Goal: Task Accomplishment & Management: Complete application form

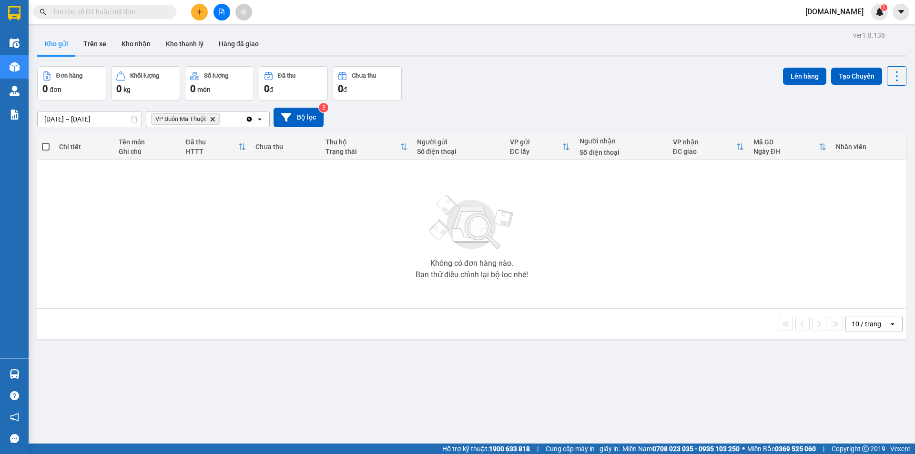
click at [495, 100] on div "Đơn hàng 0 đơn Khối lượng 0 kg Số lượng 0 món Đã thu 0 đ Chưa thu 0 đ Lên hàng …" at bounding box center [471, 83] width 869 height 34
click at [452, 42] on div "Kho gửi Trên xe Kho nhận Kho thanh lý Hàng đã giao" at bounding box center [471, 44] width 869 height 25
click at [321, 41] on div "Kho gửi Trên xe Kho nhận Kho thanh lý Hàng đã giao" at bounding box center [471, 44] width 869 height 25
click at [365, 11] on div "Kết quả tìm kiếm ( 0 ) Bộ lọc No Data tu.bb 1" at bounding box center [457, 12] width 915 height 24
click at [193, 16] on button at bounding box center [199, 12] width 17 height 17
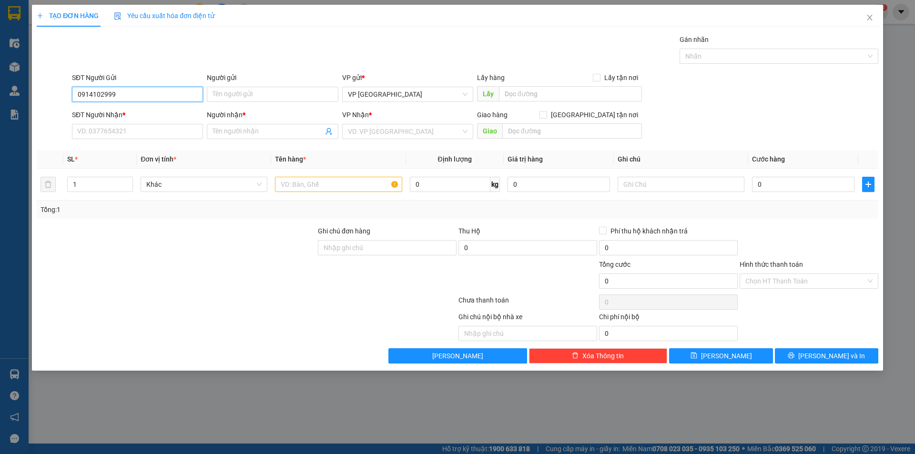
type input "0914102999"
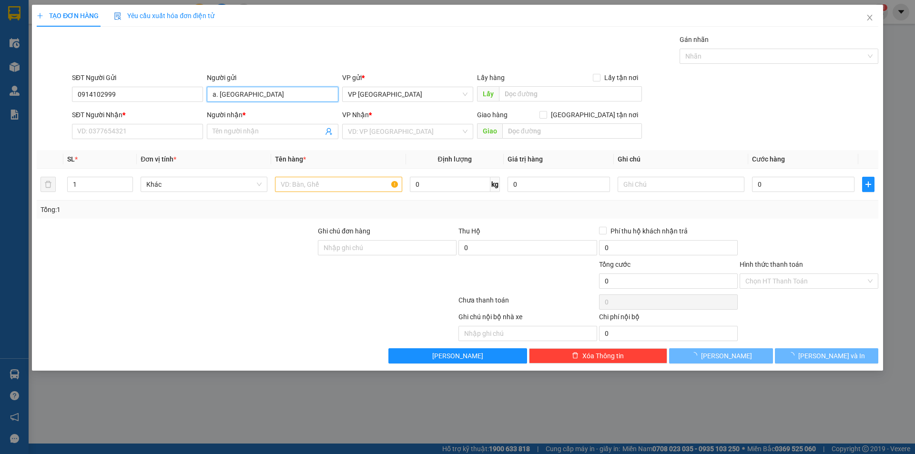
type input "a. THANH HƯNG"
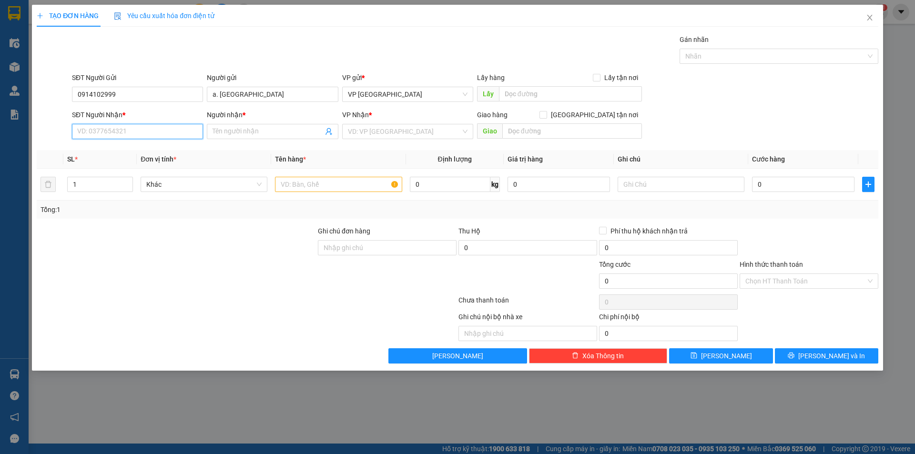
click at [166, 132] on input "SĐT Người Nhận *" at bounding box center [137, 131] width 131 height 15
type input "0836909962"
type input "C"
type input "c. THANH HUYỀN"
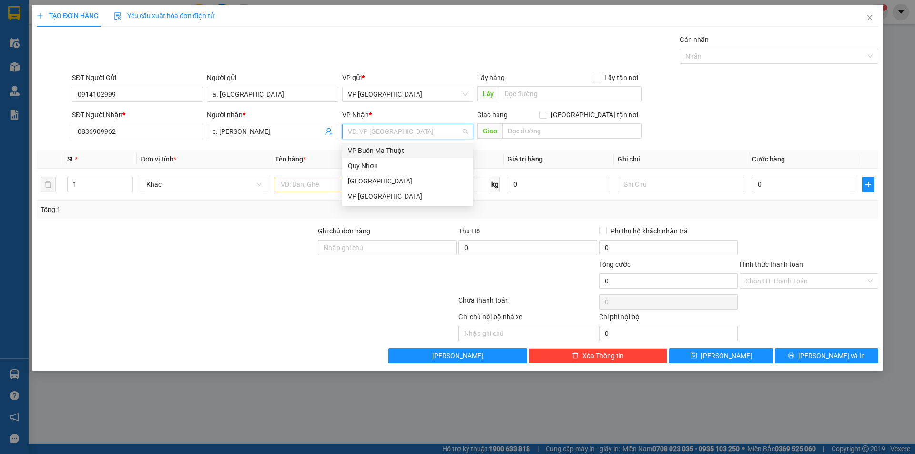
click at [404, 156] on div "VP Buôn Ma Thuột" at bounding box center [407, 150] width 131 height 15
click at [320, 183] on input "text" at bounding box center [338, 184] width 127 height 15
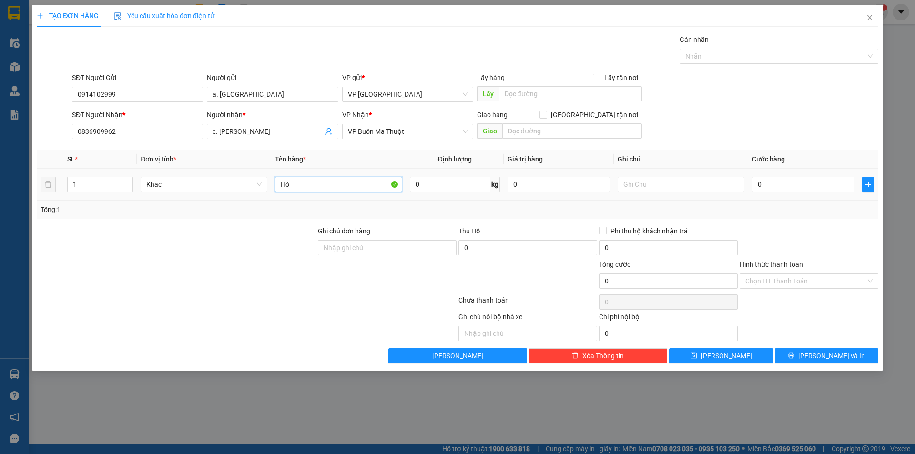
type input "H"
type input "p"
type input "Phong Bì Hồ Sơ"
type input "3"
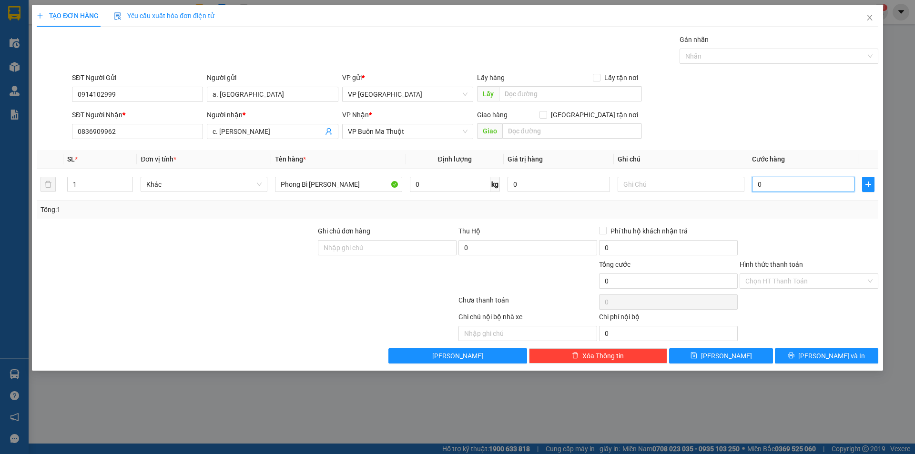
type input "3"
type input "30"
type input "300"
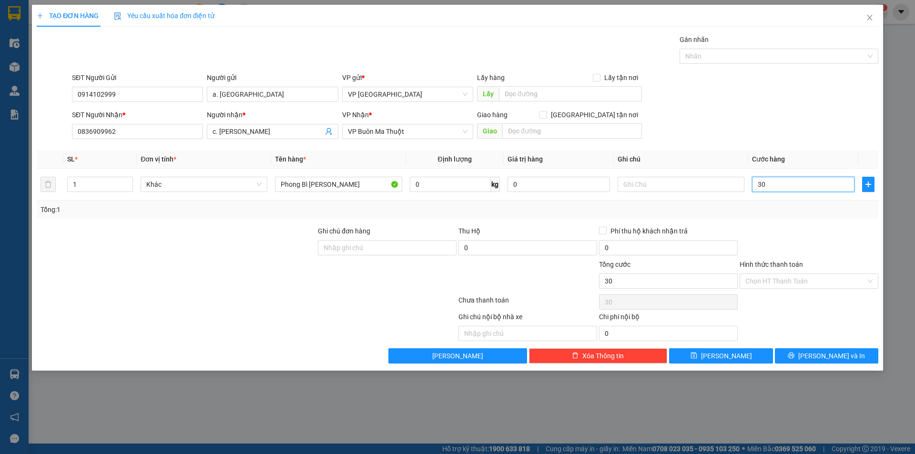
type input "300"
type input "3.000"
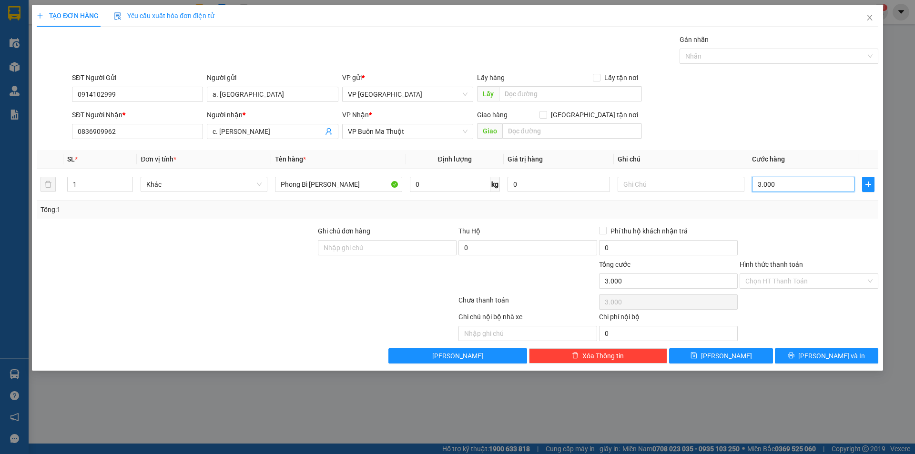
type input "30.000"
click at [762, 283] on input "Hình thức thanh toán" at bounding box center [805, 281] width 121 height 14
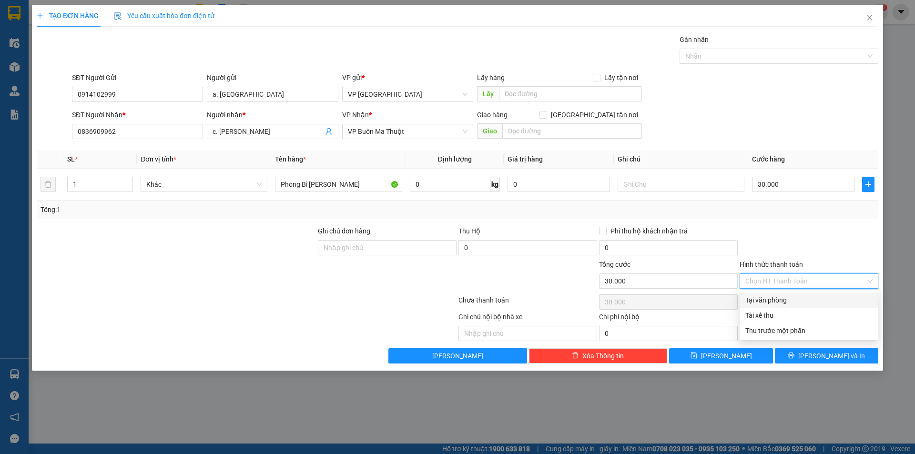
click at [776, 302] on div "Tại văn phòng" at bounding box center [808, 300] width 127 height 10
type input "0"
click at [770, 302] on div at bounding box center [809, 302] width 141 height 19
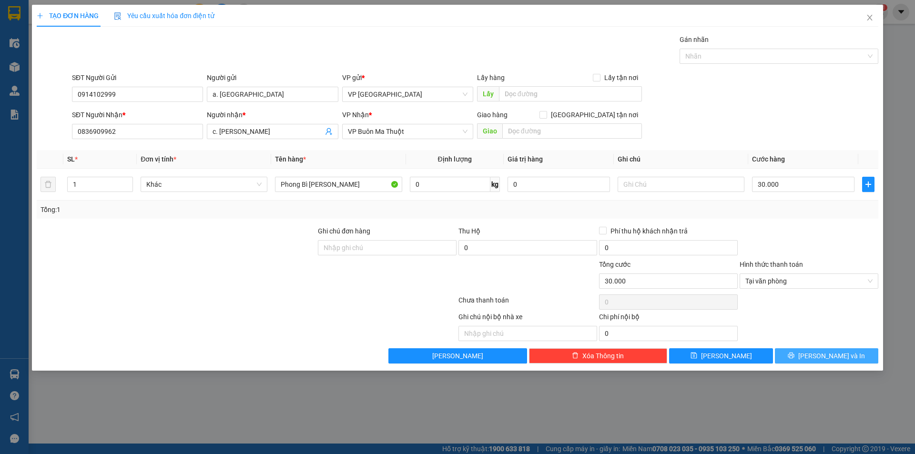
click at [822, 358] on span "Lưu và In" at bounding box center [831, 356] width 67 height 10
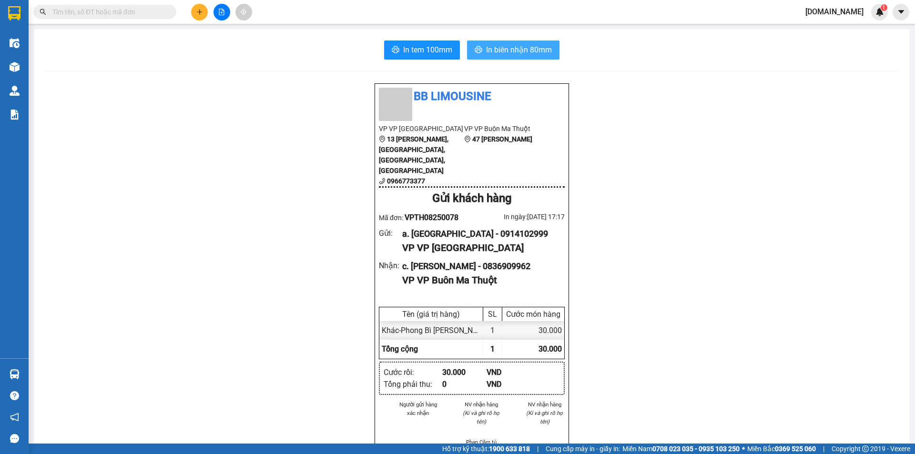
click at [517, 52] on span "In biên nhận 80mm" at bounding box center [519, 50] width 66 height 12
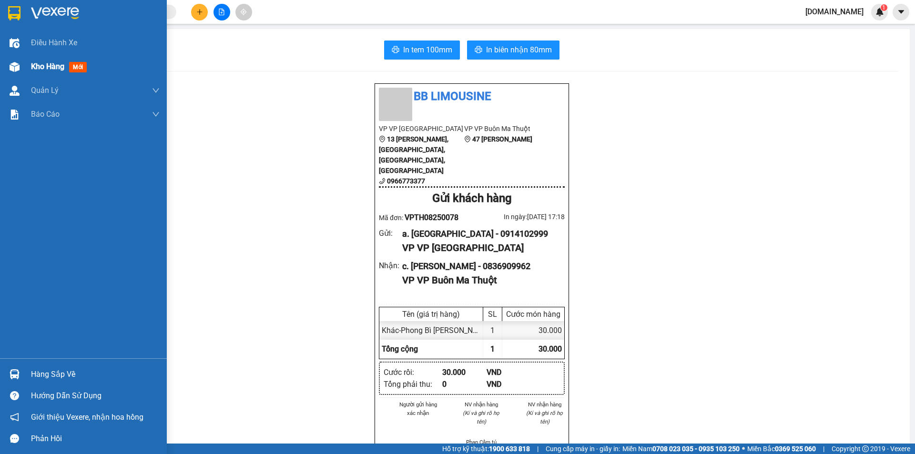
click at [59, 65] on span "Kho hàng" at bounding box center [47, 66] width 33 height 9
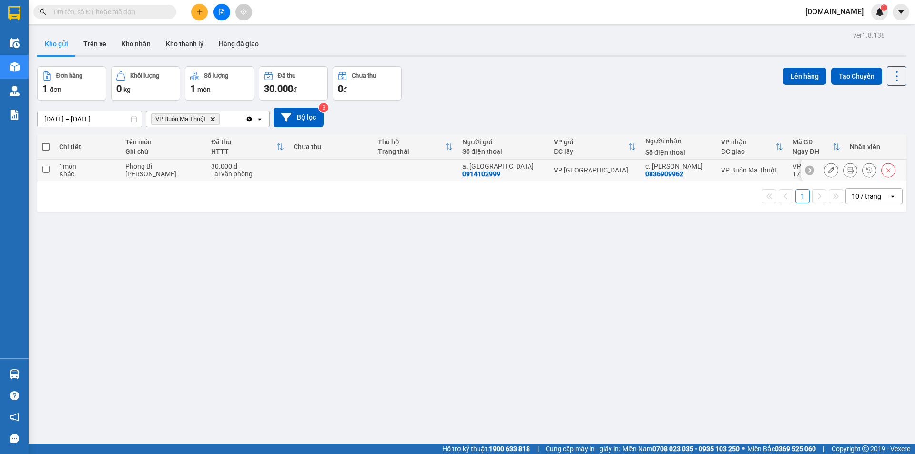
scroll to position [44, 0]
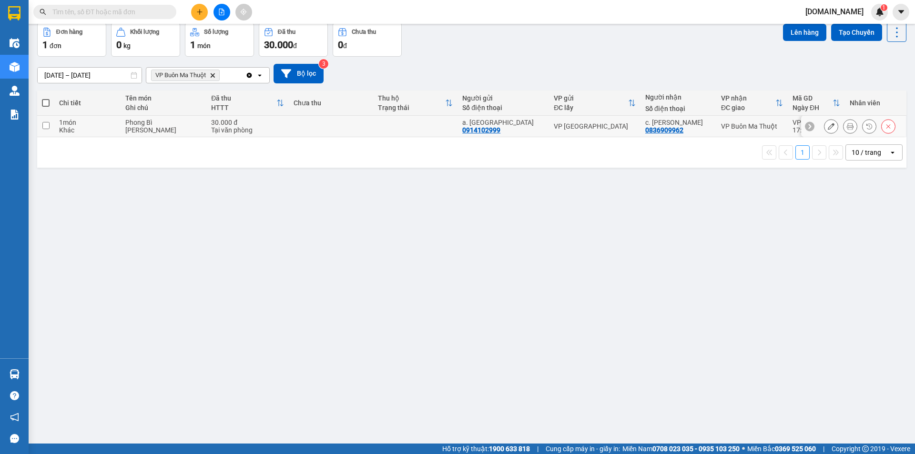
click at [50, 123] on td at bounding box center [45, 126] width 17 height 21
checkbox input "true"
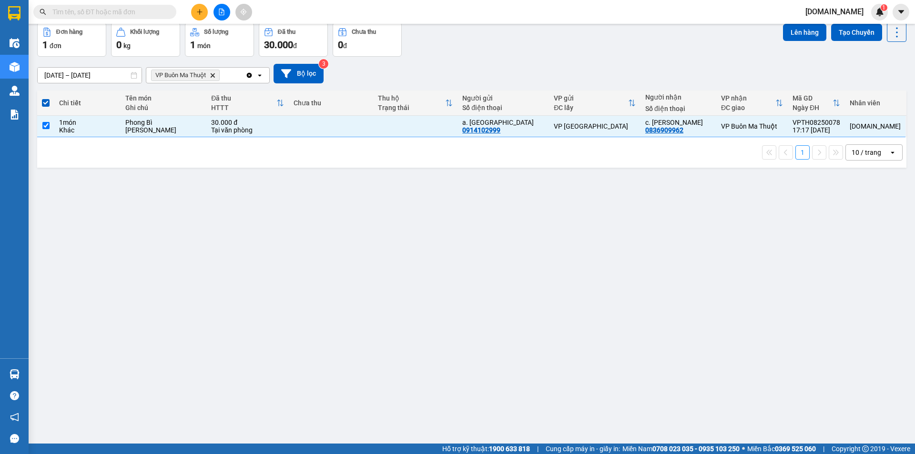
scroll to position [0, 0]
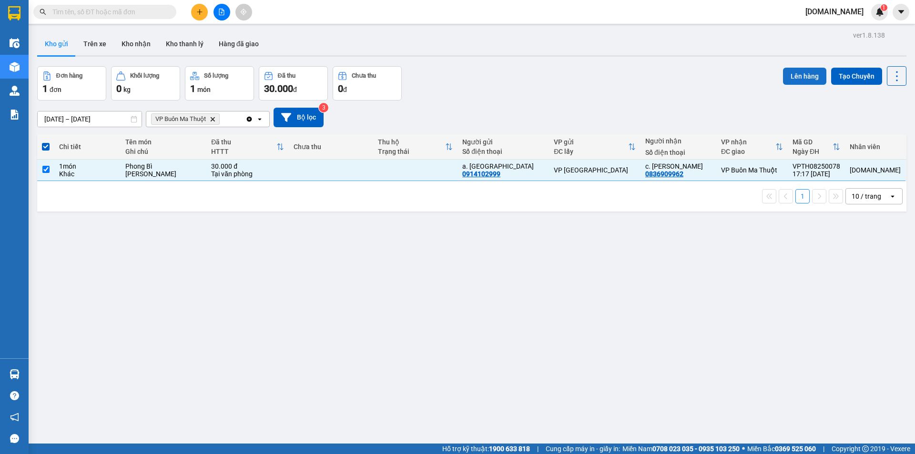
click at [804, 81] on button "Lên hàng" at bounding box center [804, 76] width 43 height 17
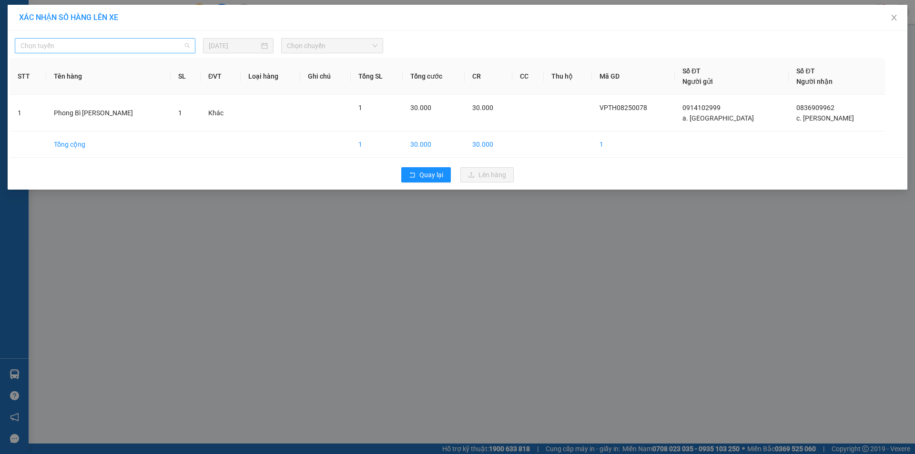
click at [139, 44] on span "Chọn tuyến" at bounding box center [104, 46] width 169 height 14
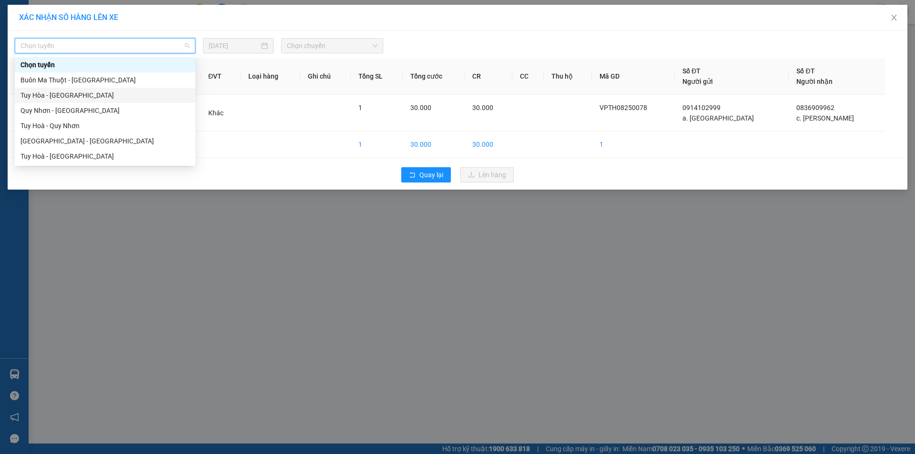
click at [83, 96] on div "Tuy Hòa - Buôn Ma Thuột" at bounding box center [104, 95] width 169 height 10
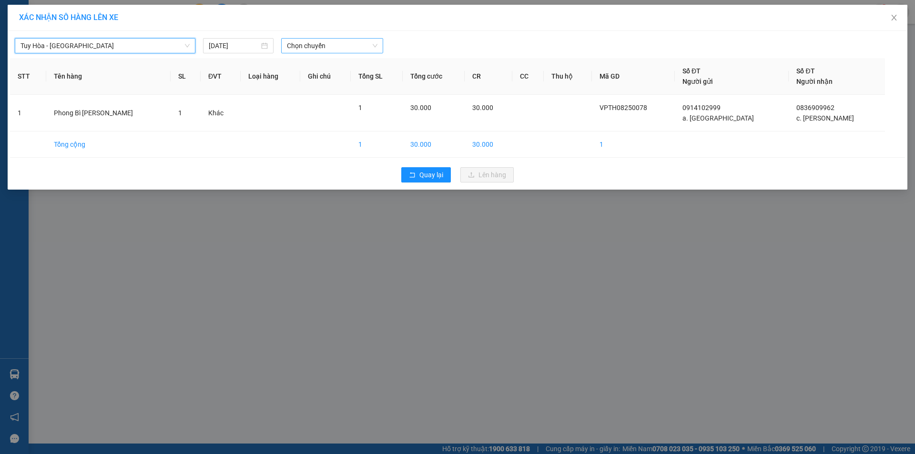
click at [345, 49] on span "Chọn chuyến" at bounding box center [332, 46] width 91 height 14
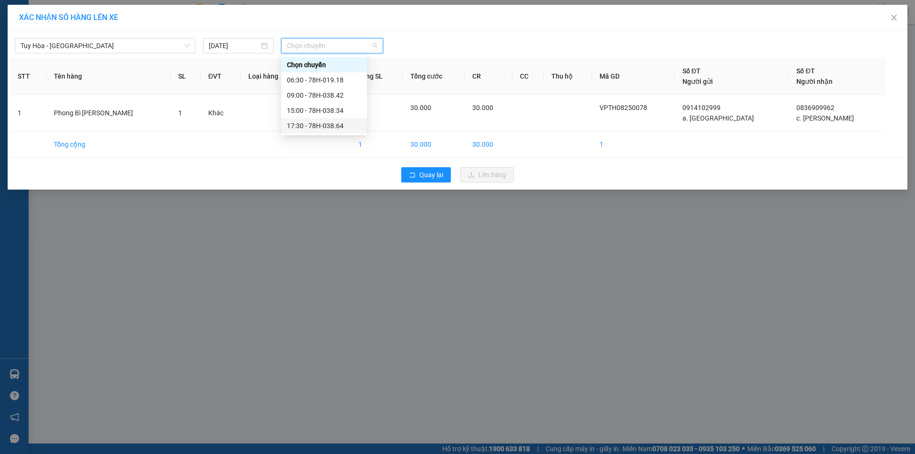
click at [331, 128] on div "17:30 - 78H-038.64" at bounding box center [324, 126] width 74 height 10
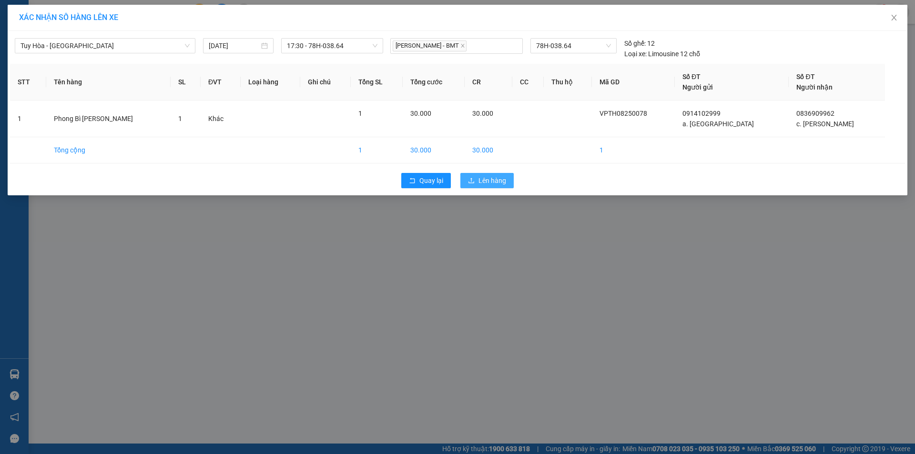
click at [501, 185] on span "Lên hàng" at bounding box center [492, 180] width 28 height 10
